Goal: Check status: Check status

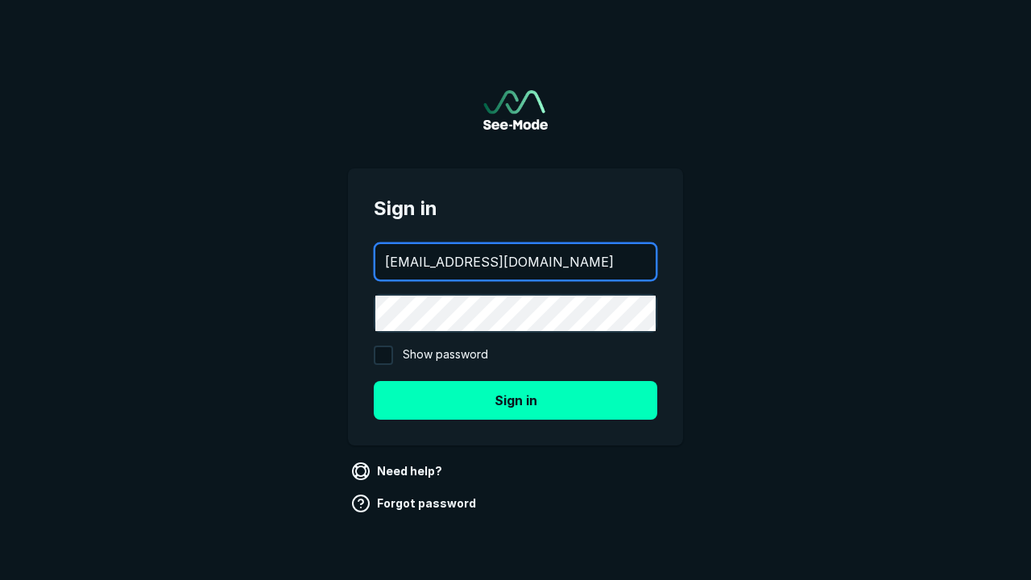
type input "[EMAIL_ADDRESS][DOMAIN_NAME]"
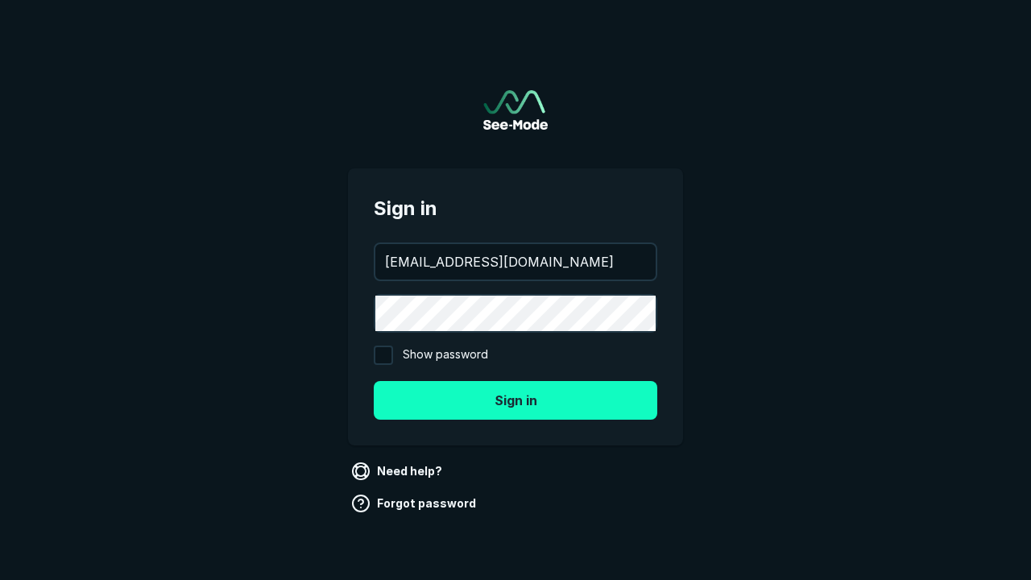
click at [515, 399] on button "Sign in" at bounding box center [515, 400] width 283 height 39
